Goal: Task Accomplishment & Management: Complete application form

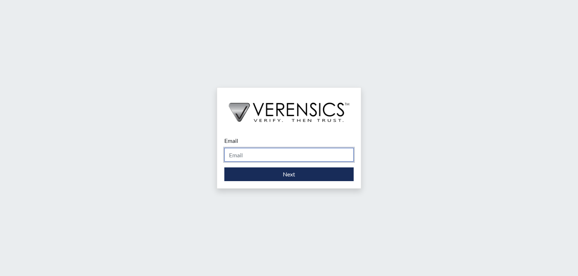
click at [241, 160] on input "Email" at bounding box center [288, 155] width 129 height 14
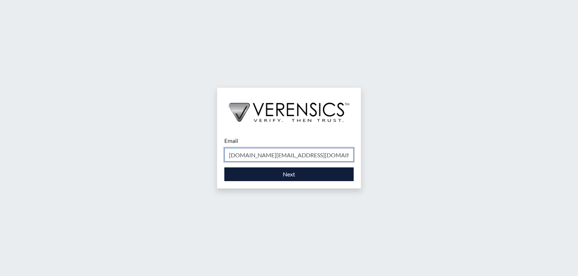
type input "[DOMAIN_NAME][EMAIL_ADDRESS][DOMAIN_NAME]"
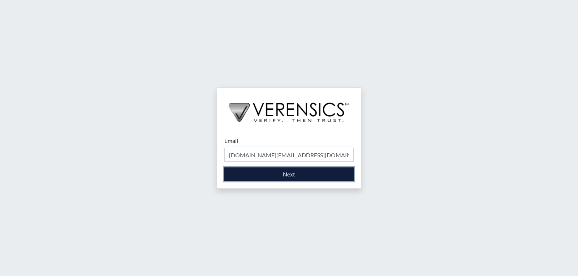
click at [283, 178] on button "Next" at bounding box center [288, 175] width 129 height 14
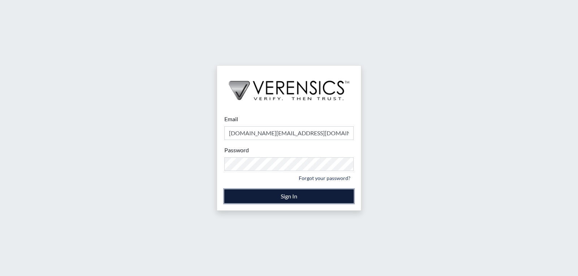
click at [270, 196] on button "Sign In" at bounding box center [288, 197] width 129 height 14
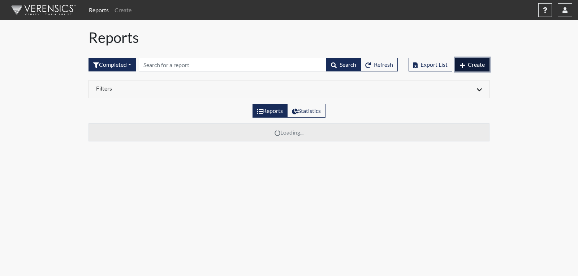
click at [477, 68] on button "Create" at bounding box center [472, 65] width 34 height 14
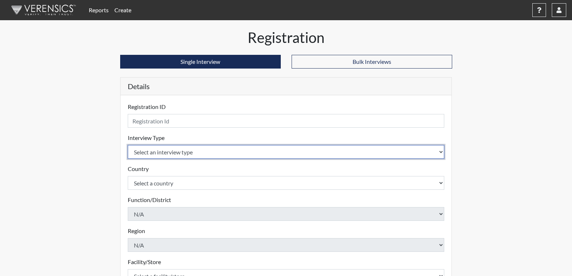
click at [178, 153] on select "Select an interview type Corrections Pre-Employment" at bounding box center [286, 152] width 317 height 14
select select "ff733e93-e1bf-11ea-9c9f-0eff0cf7eb8f"
click at [128, 145] on select "Select an interview type Corrections Pre-Employment" at bounding box center [286, 152] width 317 height 14
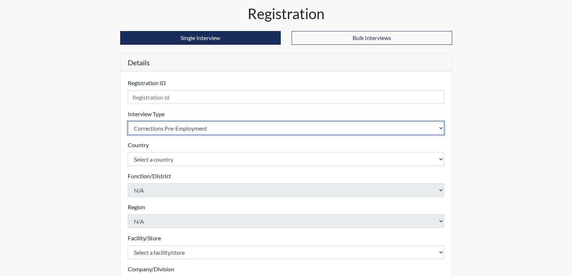
scroll to position [36, 0]
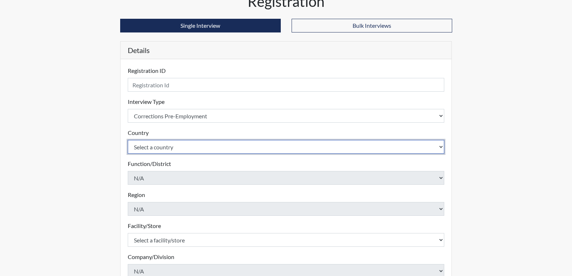
click at [180, 152] on select "Select a country [GEOGRAPHIC_DATA] [GEOGRAPHIC_DATA]" at bounding box center [286, 147] width 317 height 14
select select "united-states-of-[GEOGRAPHIC_DATA]"
click at [128, 140] on select "Select a country [GEOGRAPHIC_DATA] [GEOGRAPHIC_DATA]" at bounding box center [286, 147] width 317 height 14
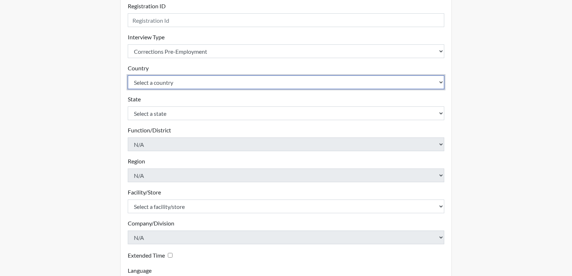
scroll to position [108, 0]
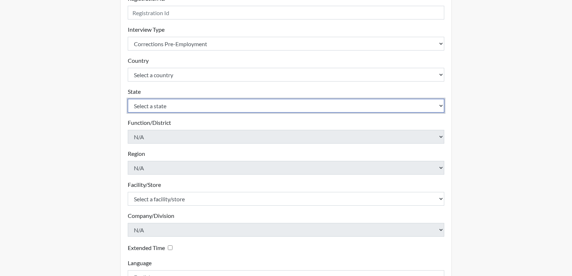
click at [181, 109] on select "Select a state [US_STATE] [US_STATE] [US_STATE] [US_STATE] [US_STATE] [US_STATE…" at bounding box center [286, 106] width 317 height 14
select select "GA"
click at [128, 99] on select "Select a state [US_STATE] [US_STATE] [US_STATE] [US_STATE] [US_STATE] [US_STATE…" at bounding box center [286, 106] width 317 height 14
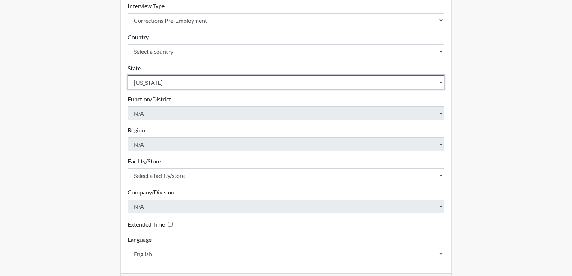
scroll to position [144, 0]
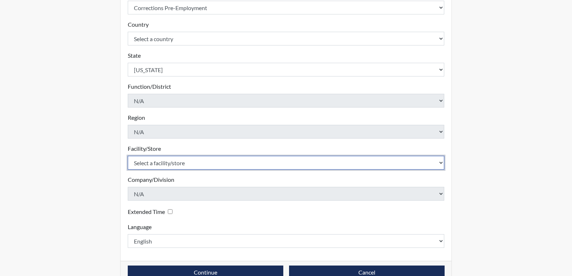
click at [181, 164] on select "Select a facility/store [PERSON_NAME] PDC Pulaski SP" at bounding box center [286, 163] width 317 height 14
select select "07d467a1-a762-4c04-a0fd-01b52b78d04c"
click at [128, 156] on select "Select a facility/store [PERSON_NAME] PDC Pulaski SP" at bounding box center [286, 163] width 317 height 14
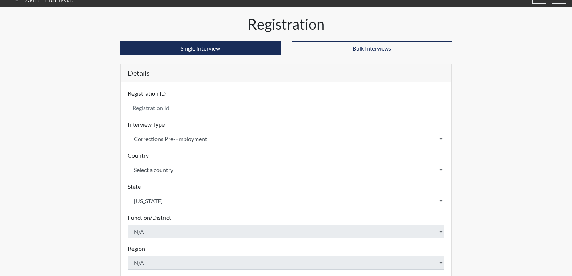
scroll to position [0, 0]
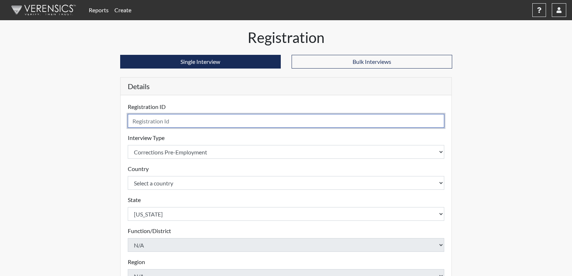
click at [147, 119] on input "text" at bounding box center [286, 121] width 317 height 14
type input "r"
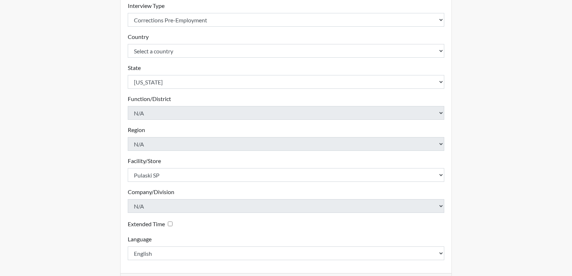
scroll to position [161, 0]
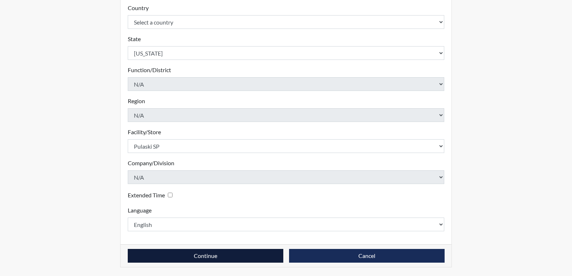
type input "rlw7489"
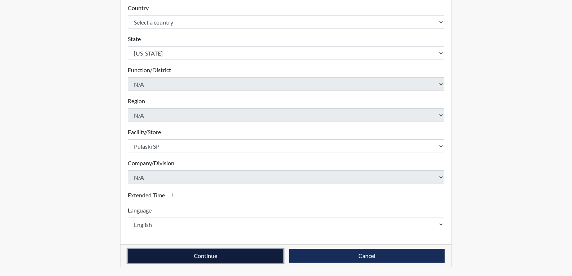
click at [246, 258] on button "Continue" at bounding box center [206, 256] width 156 height 14
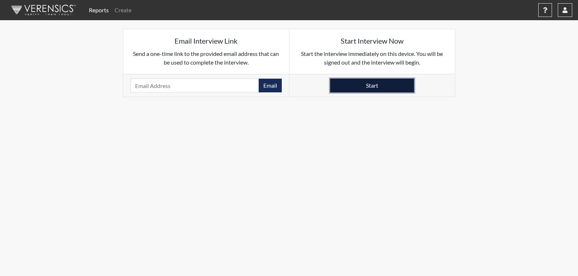
click at [392, 85] on button "Start" at bounding box center [372, 86] width 84 height 14
